Goal: Obtain resource: Download file/media

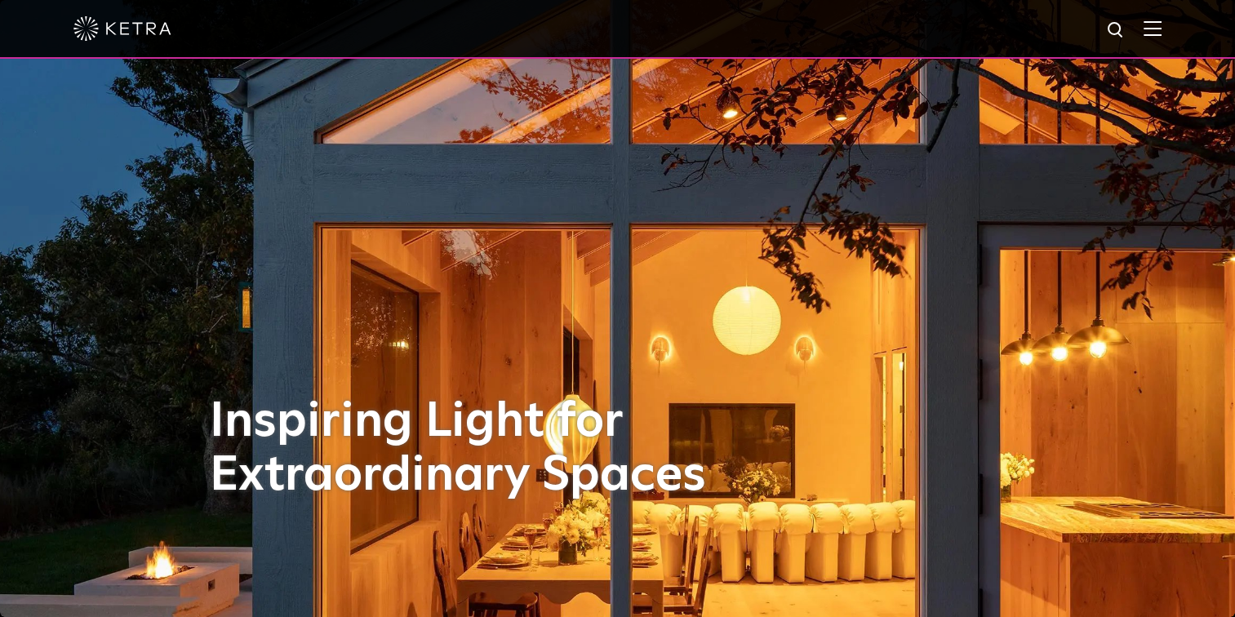
click at [1161, 24] on img at bounding box center [1152, 28] width 18 height 16
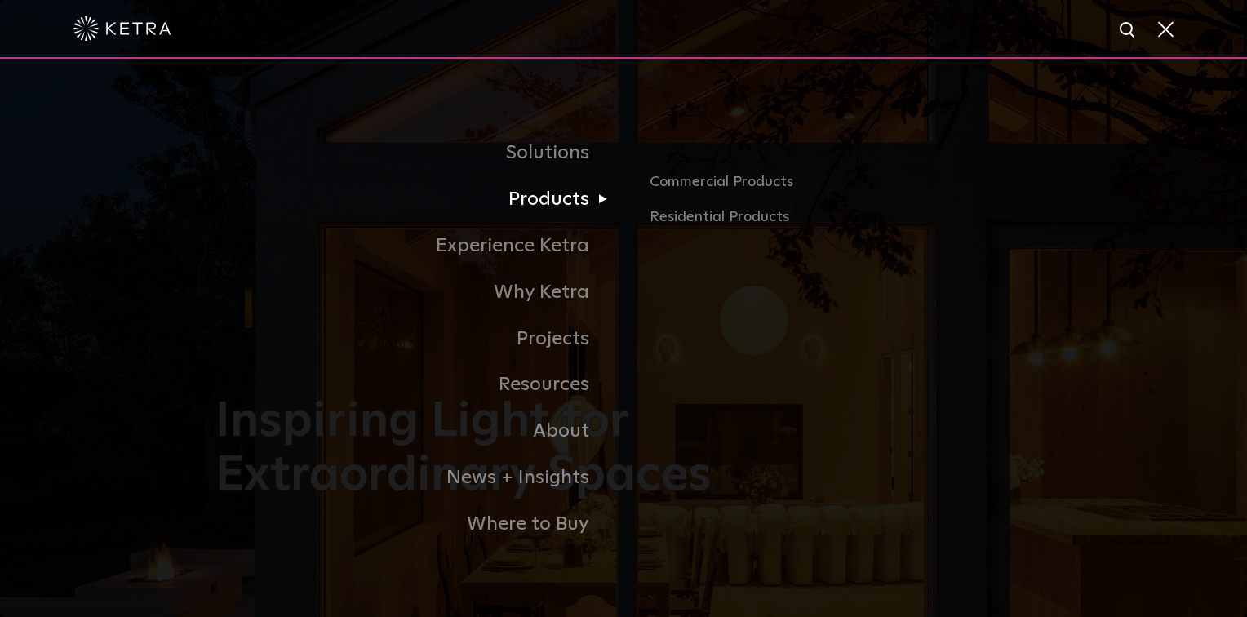
click at [540, 202] on link "Products" at bounding box center [419, 199] width 408 height 47
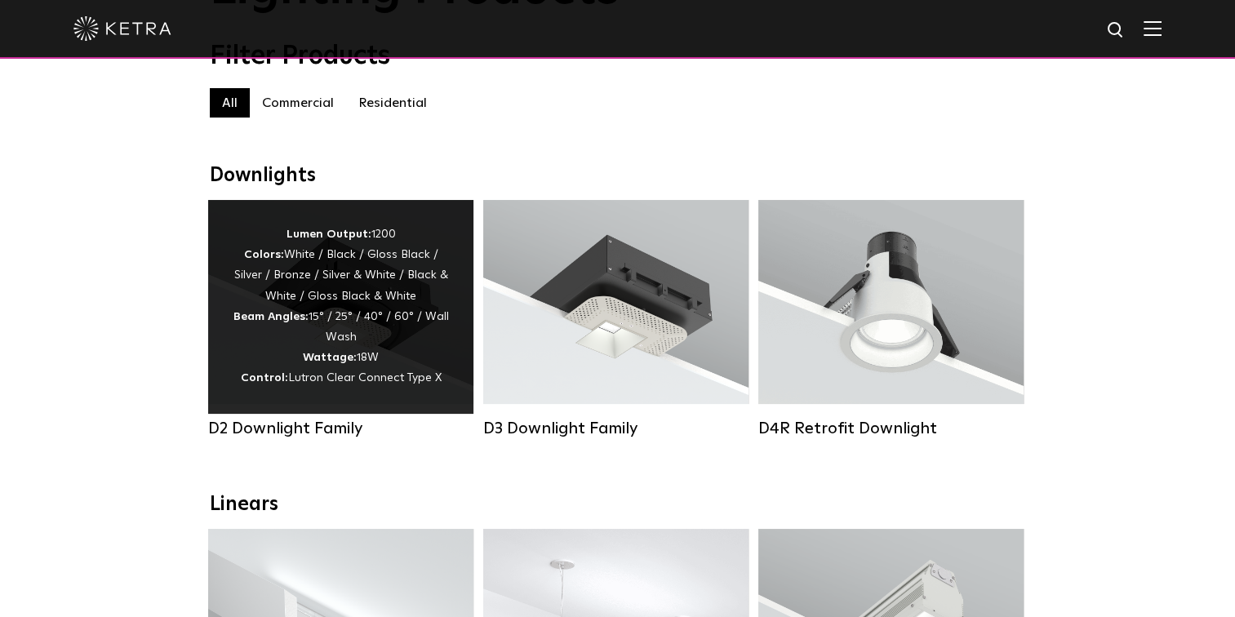
scroll to position [163, 0]
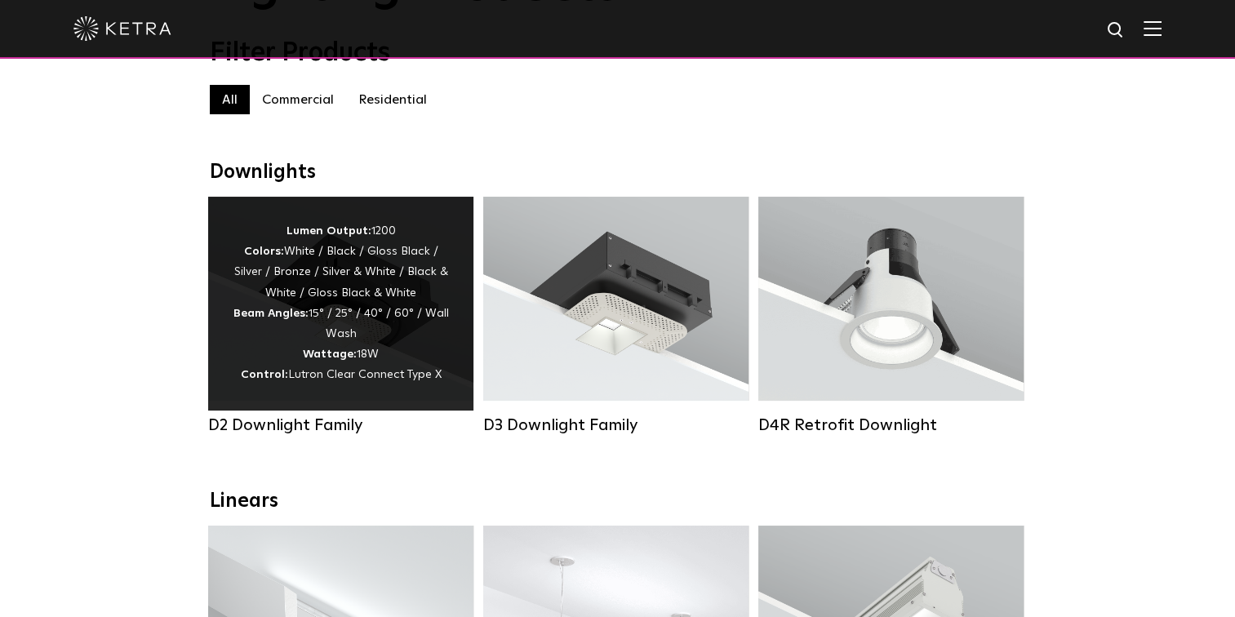
click at [304, 294] on div "Lumen Output: 1200 Colors: White / Black / Gloss Black / Silver / Bronze / Silv…" at bounding box center [341, 303] width 216 height 165
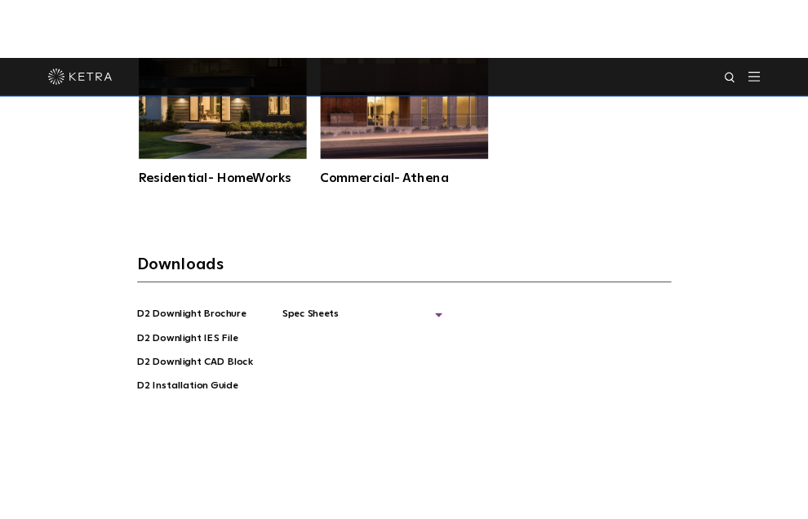
scroll to position [4191, 0]
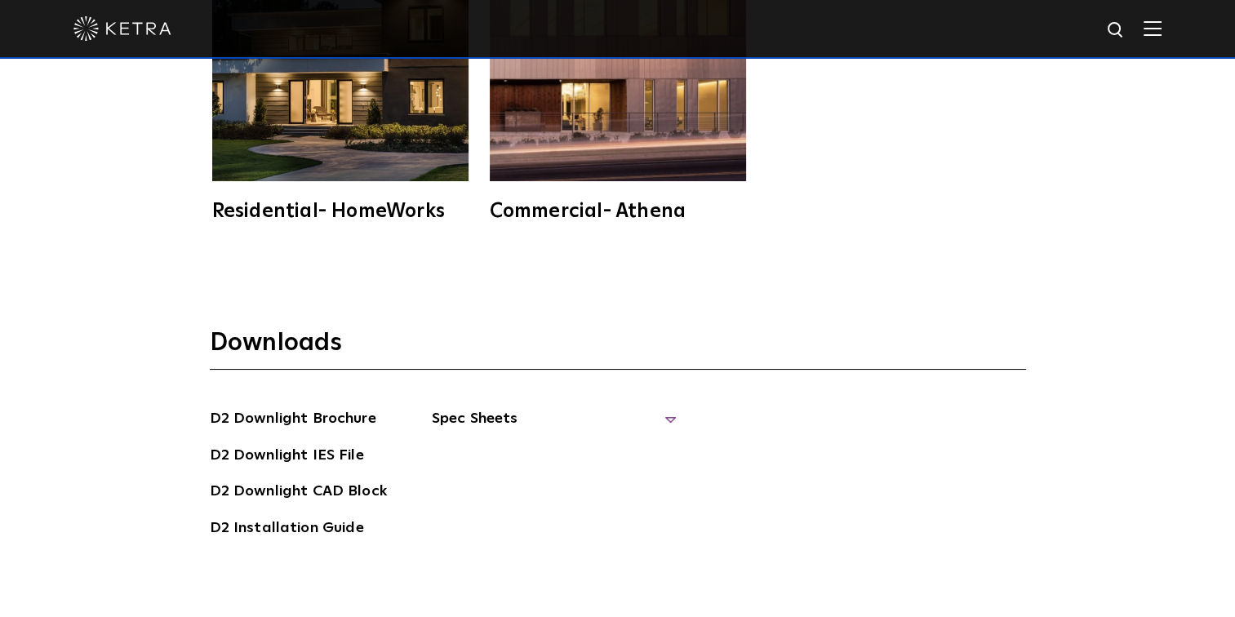
click at [486, 407] on span "Spec Sheets" at bounding box center [554, 425] width 245 height 36
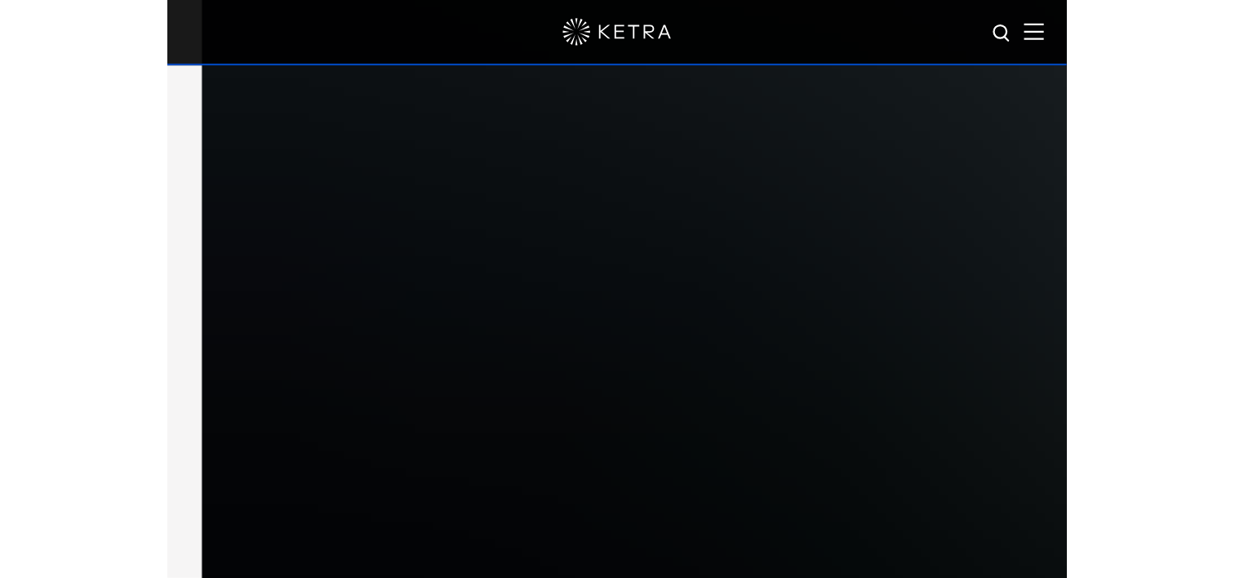
scroll to position [4028, 0]
